Goal: Navigation & Orientation: Find specific page/section

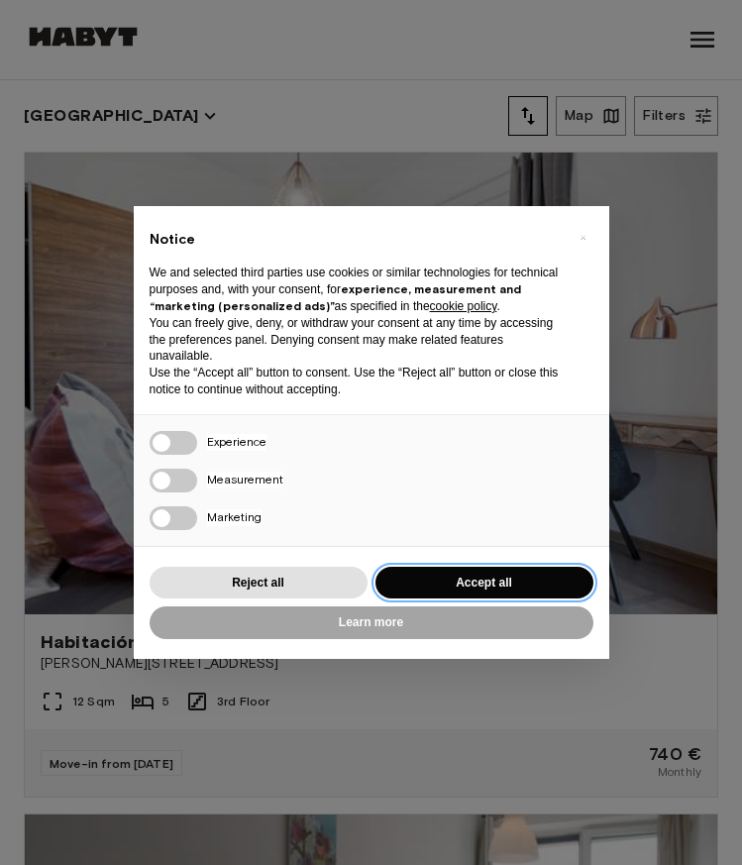
click at [515, 577] on button "Accept all" at bounding box center [485, 583] width 218 height 33
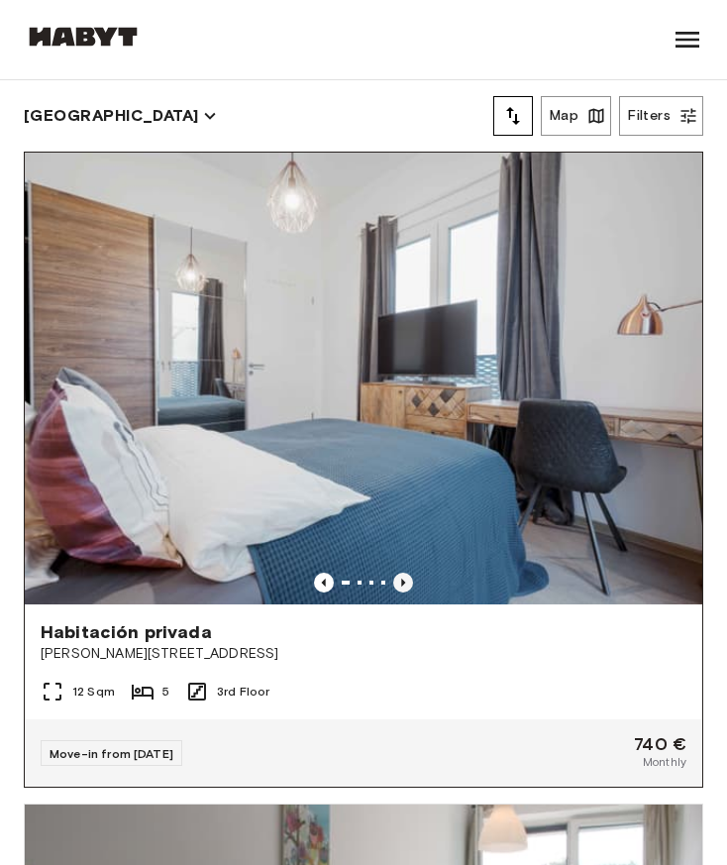
click at [394, 573] on icon "Previous image" at bounding box center [403, 583] width 20 height 20
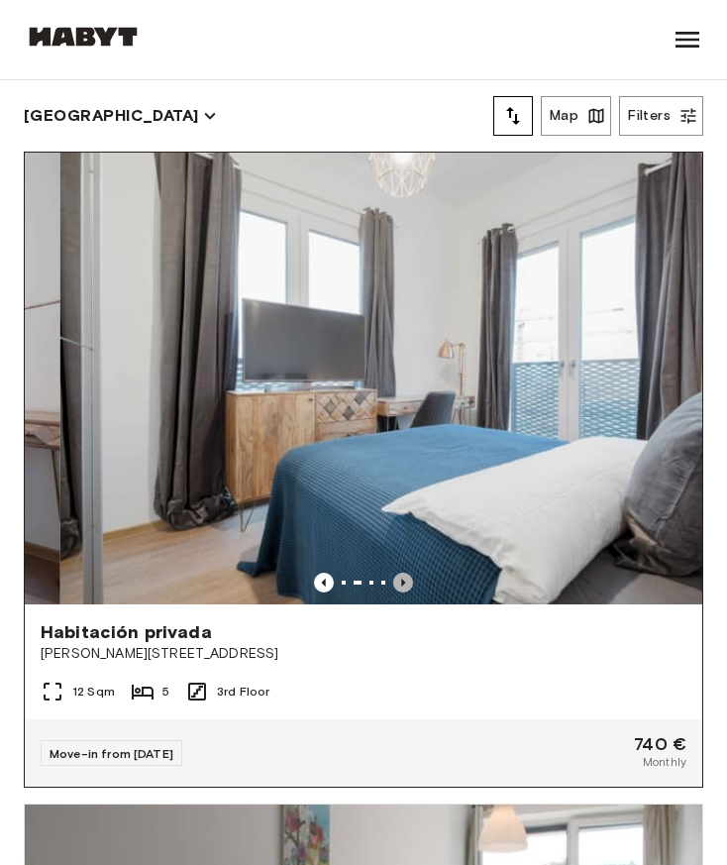
click at [394, 573] on icon "Previous image" at bounding box center [403, 583] width 20 height 20
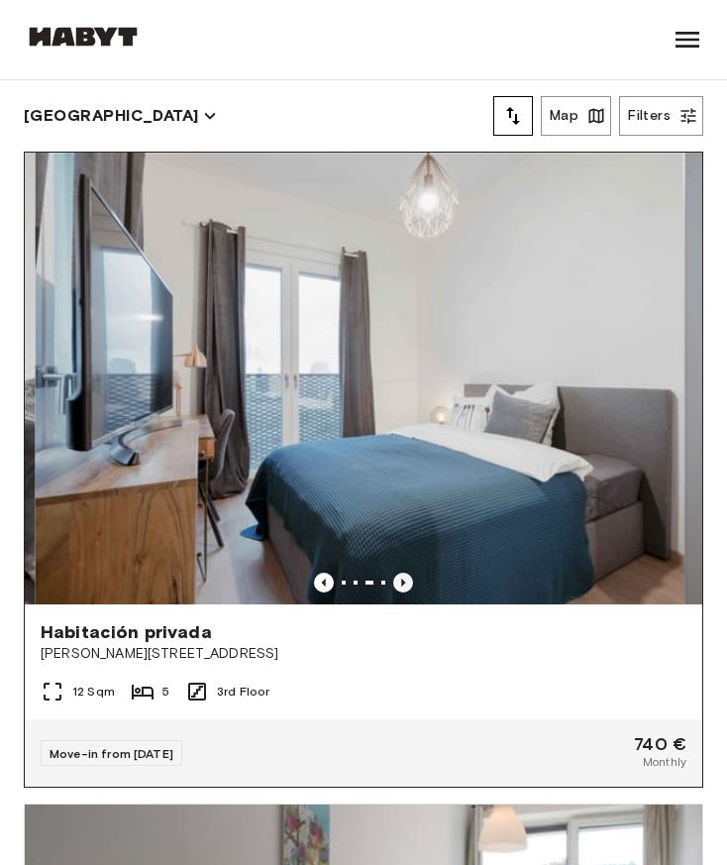
click at [394, 573] on icon "Previous image" at bounding box center [403, 583] width 20 height 20
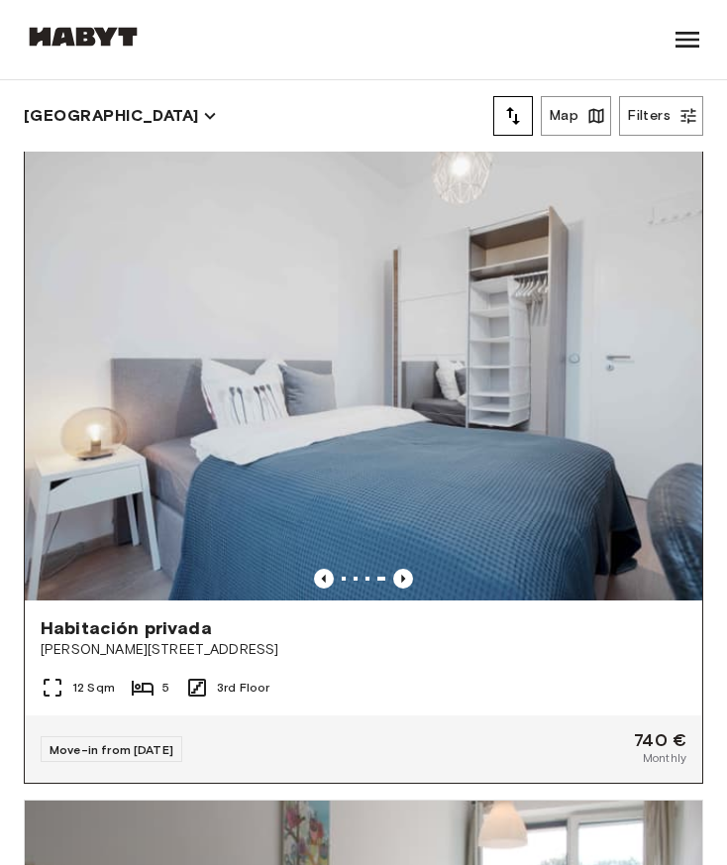
scroll to position [6, 0]
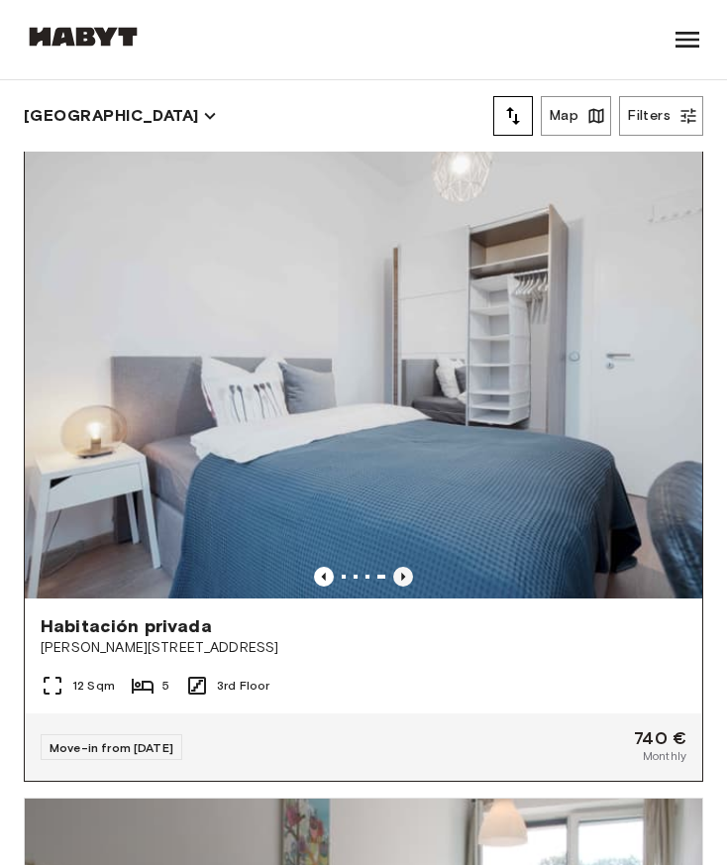
click at [393, 567] on icon "Previous image" at bounding box center [403, 577] width 20 height 20
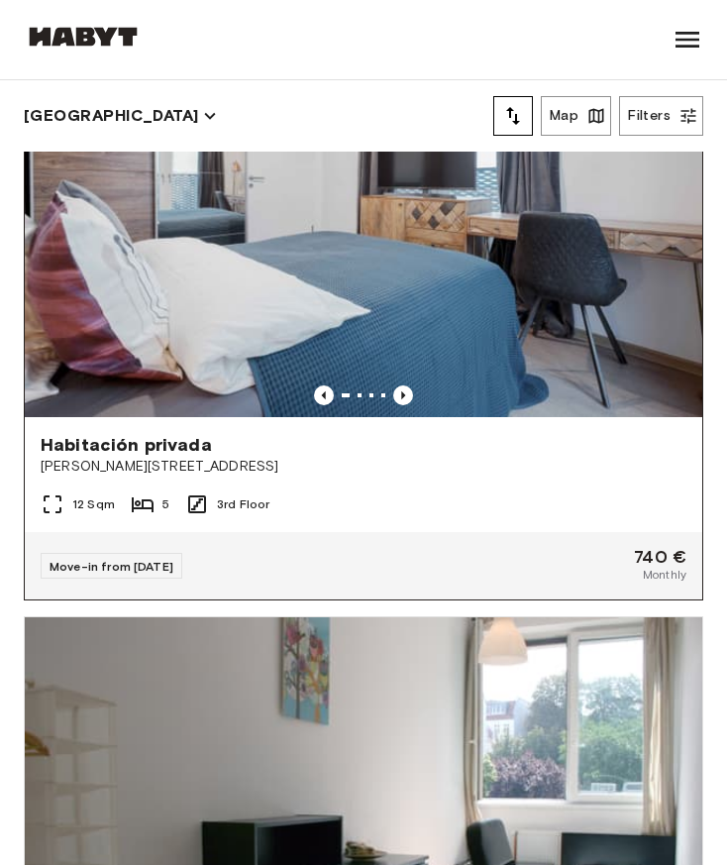
scroll to position [0, 0]
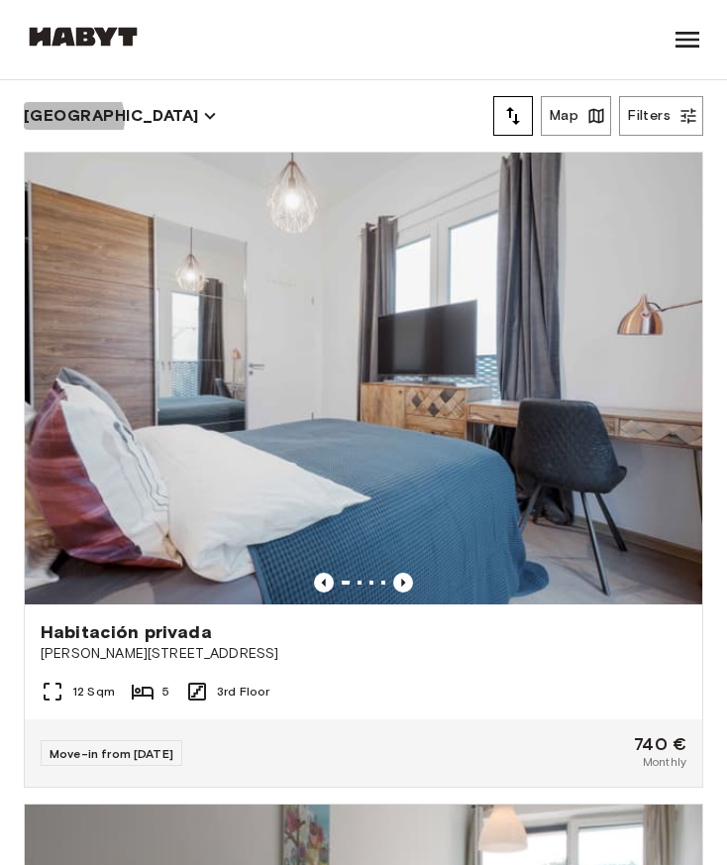
click at [199, 119] on icon "button" at bounding box center [210, 116] width 22 height 22
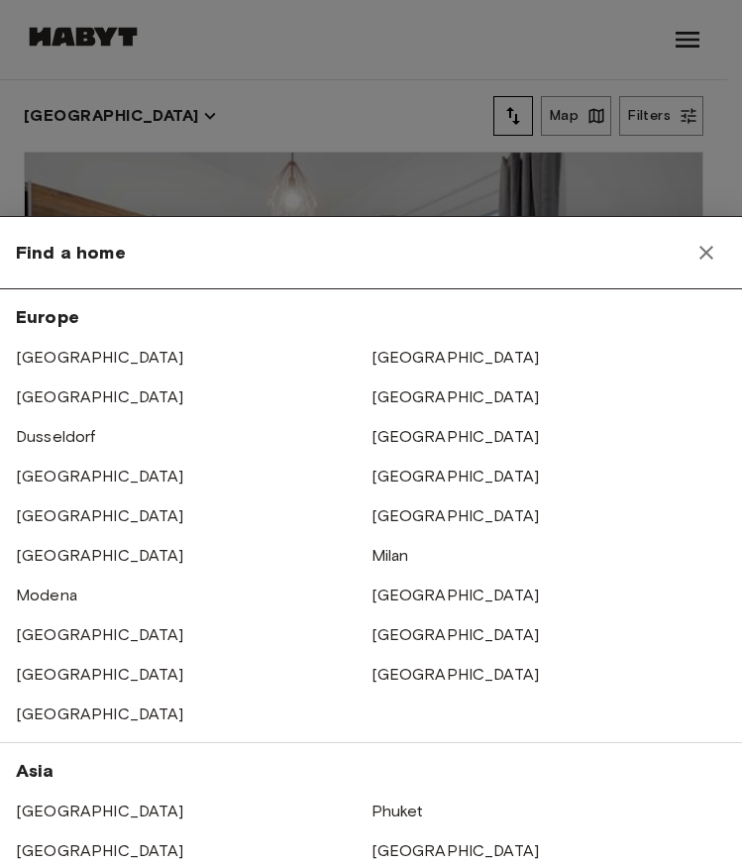
click at [123, 109] on div at bounding box center [371, 432] width 742 height 865
